Goal: Information Seeking & Learning: Learn about a topic

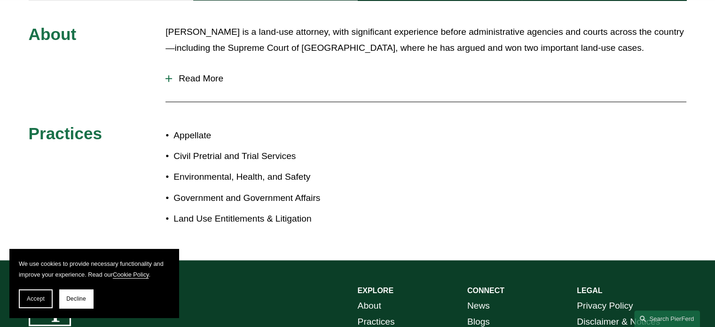
scroll to position [376, 0]
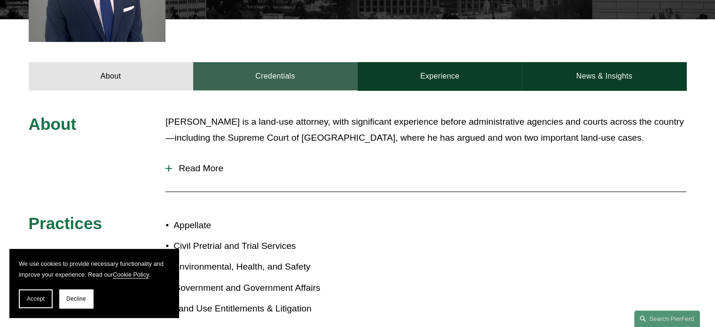
click at [272, 67] on link "Credentials" at bounding box center [275, 76] width 164 height 28
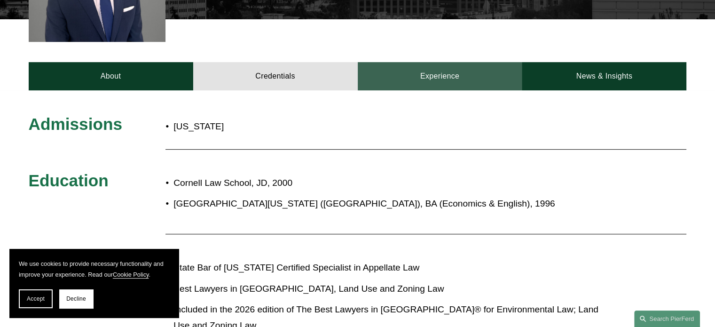
click at [440, 74] on link "Experience" at bounding box center [440, 76] width 164 height 28
